Goal: Task Accomplishment & Management: Manage account settings

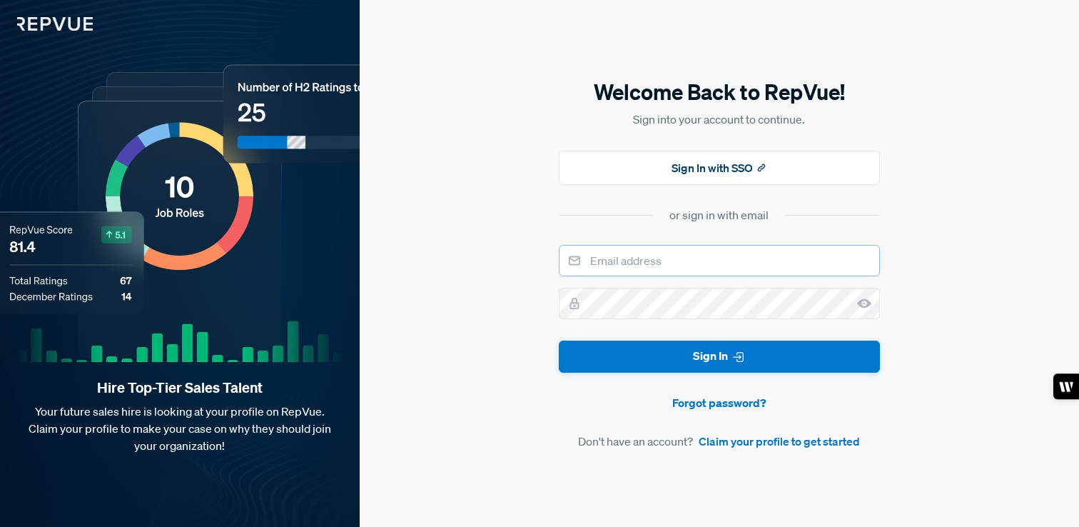
click at [731, 272] on input "email" at bounding box center [719, 260] width 321 height 31
type input "Madeline@writer.com"
click at [559, 340] on button "Sign In" at bounding box center [719, 356] width 321 height 32
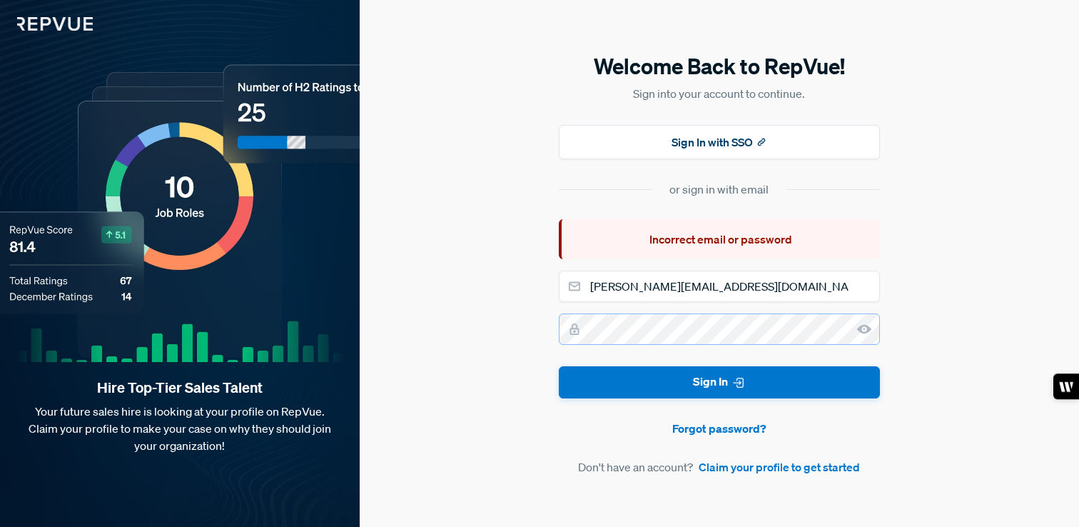
click at [559, 366] on button "Sign In" at bounding box center [719, 382] width 321 height 32
click at [866, 323] on icon at bounding box center [864, 329] width 14 height 14
click at [719, 432] on link "Forgot password?" at bounding box center [719, 428] width 321 height 17
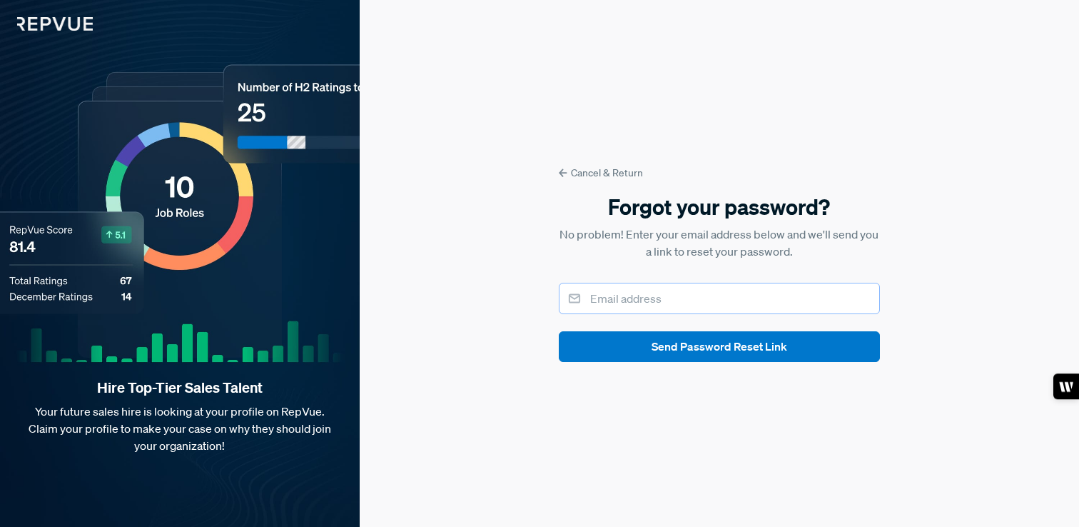
click at [667, 295] on input "email" at bounding box center [719, 298] width 321 height 31
type input "madeline@writer.com"
click at [559, 331] on button "Send Password Reset Link" at bounding box center [719, 346] width 321 height 31
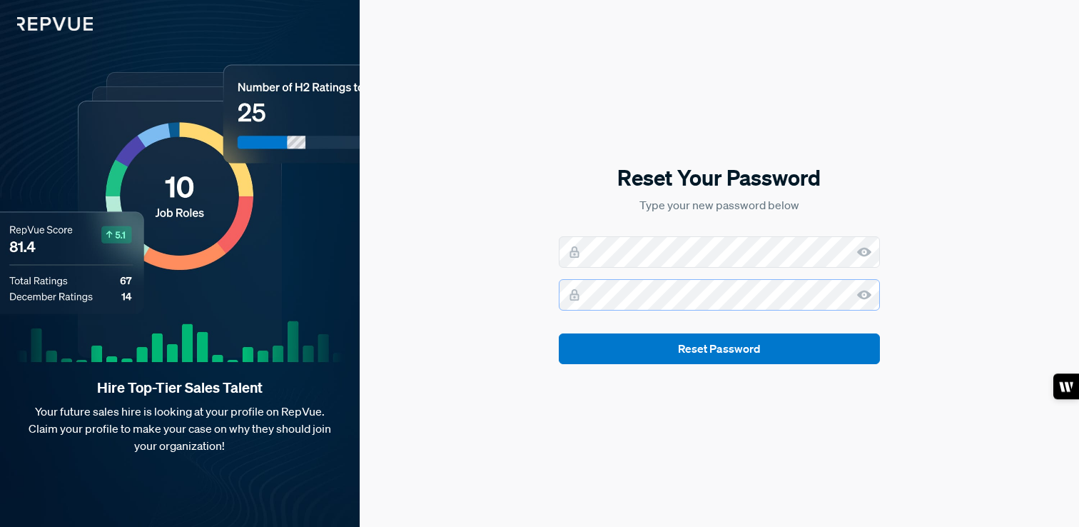
click at [559, 333] on button "Reset Password" at bounding box center [719, 348] width 321 height 31
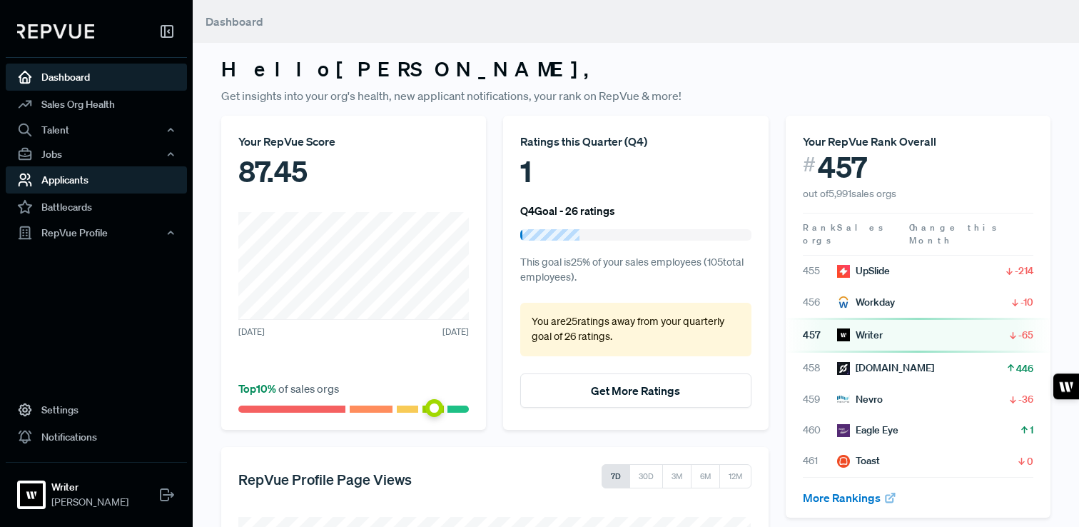
click at [76, 185] on link "Applicants" at bounding box center [96, 179] width 181 height 27
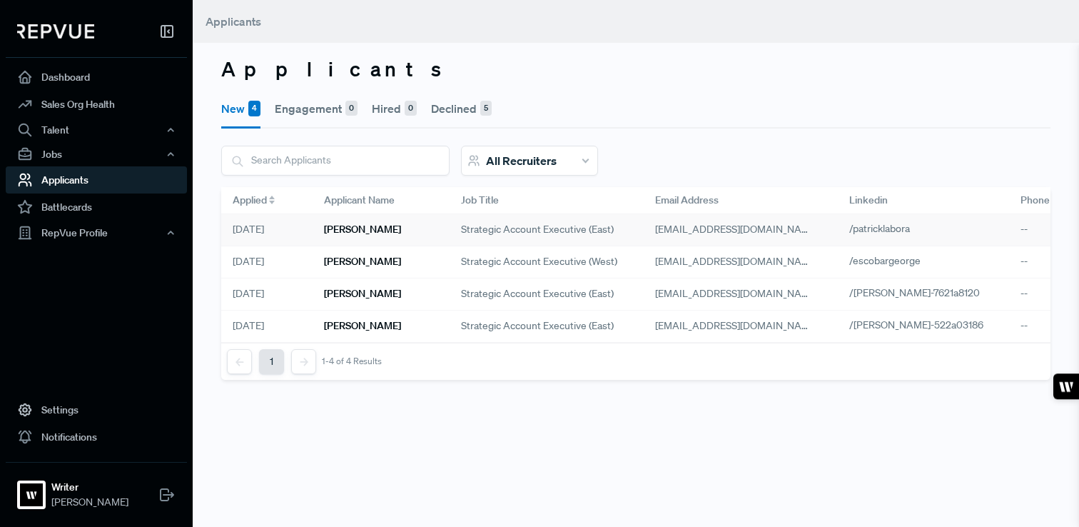
click at [482, 228] on span "Strategic account executive (east)" at bounding box center [537, 229] width 153 height 15
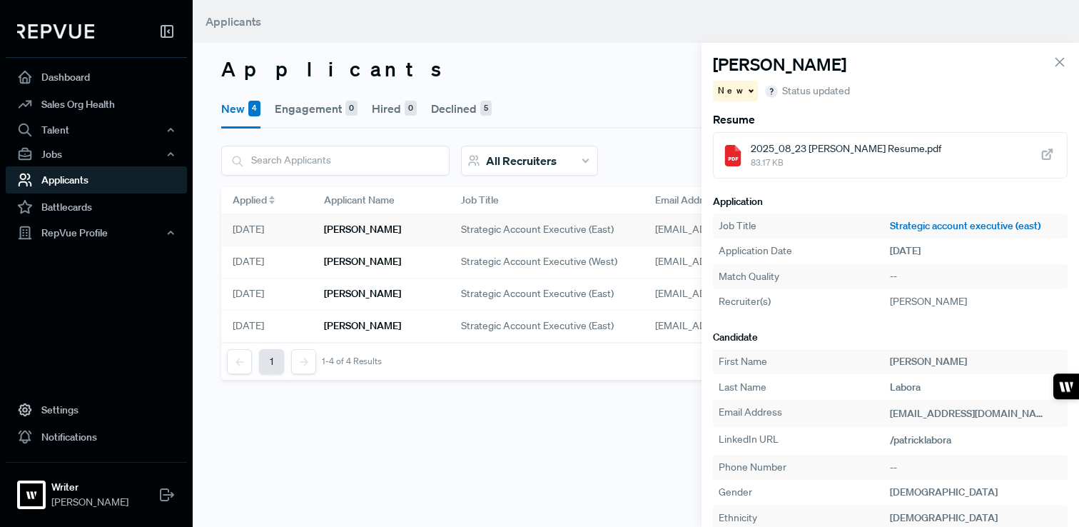
click at [744, 151] on div "2025_08_23 [PERSON_NAME] Resume.pdf 83.17 KB" at bounding box center [890, 155] width 355 height 46
click at [582, 230] on span "Strategic account executive (east)" at bounding box center [537, 229] width 153 height 15
click at [582, 259] on span "Strategic account executive (west)" at bounding box center [539, 261] width 156 height 15
click at [638, 293] on div "Strategic account executive (east)" at bounding box center [547, 294] width 194 height 32
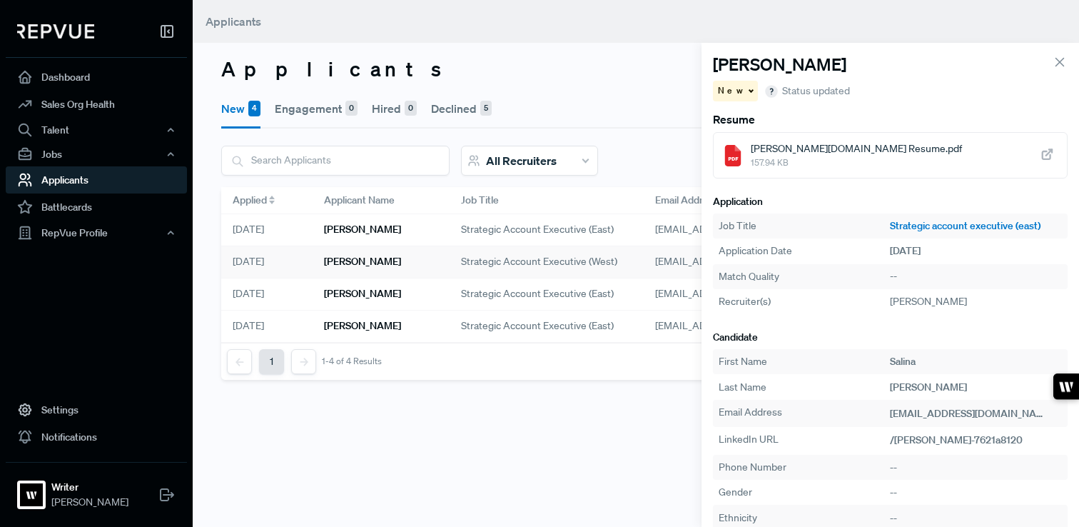
click at [826, 147] on span "[PERSON_NAME][DOMAIN_NAME] Resume.pdf" at bounding box center [856, 148] width 211 height 15
click at [504, 325] on span "Strategic account executive (east)" at bounding box center [537, 325] width 153 height 15
click at [918, 226] on link "Strategic account executive (east)" at bounding box center [976, 225] width 172 height 15
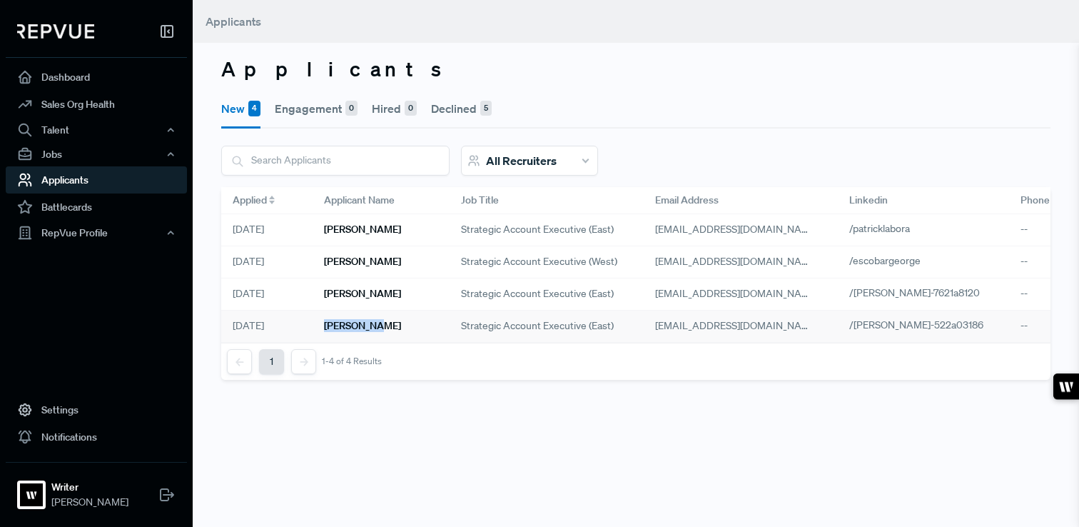
click at [367, 320] on h6 "[PERSON_NAME]" at bounding box center [362, 326] width 77 height 12
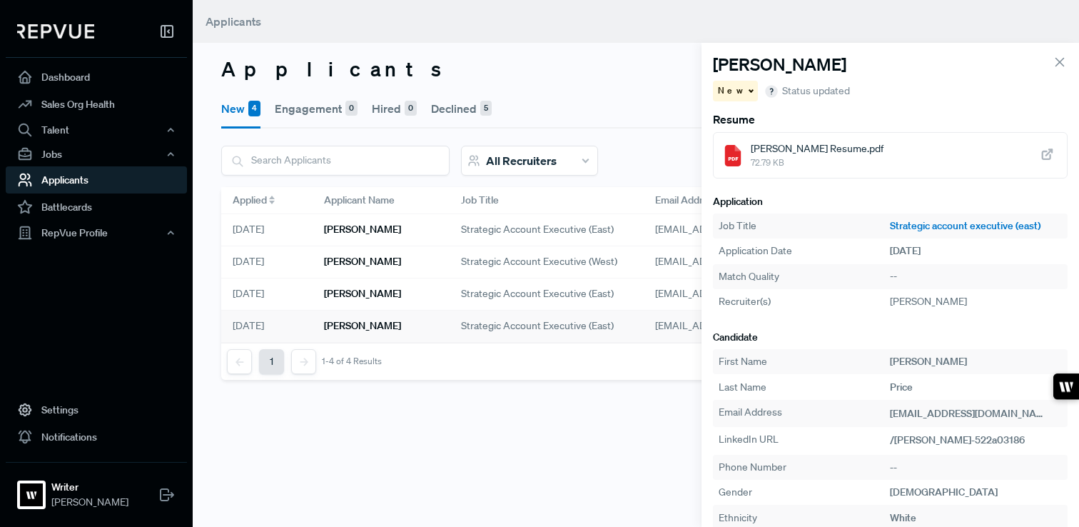
click at [759, 156] on span "[PERSON_NAME] Resume.pdf" at bounding box center [817, 148] width 133 height 15
